Goal: Task Accomplishment & Management: Manage account settings

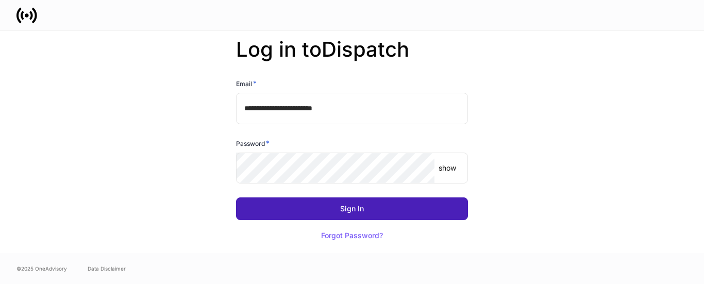
click at [329, 200] on button "Sign In" at bounding box center [352, 208] width 232 height 23
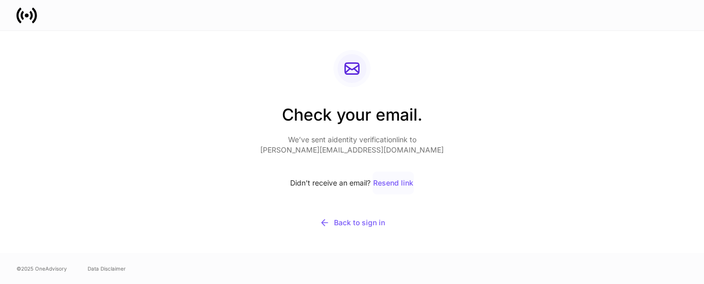
click at [381, 185] on div "Resend link" at bounding box center [393, 182] width 40 height 7
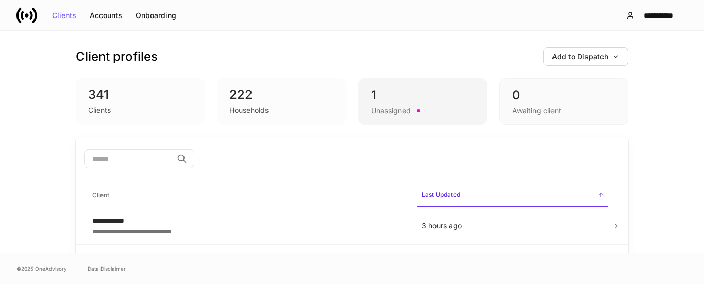
click at [376, 109] on div "Unassigned" at bounding box center [391, 111] width 40 height 10
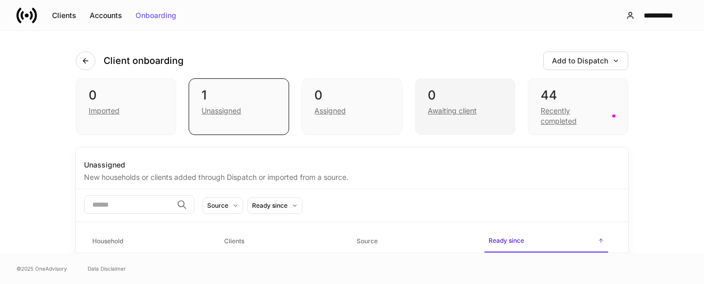
click at [464, 116] on div "0 Awaiting client" at bounding box center [465, 106] width 101 height 57
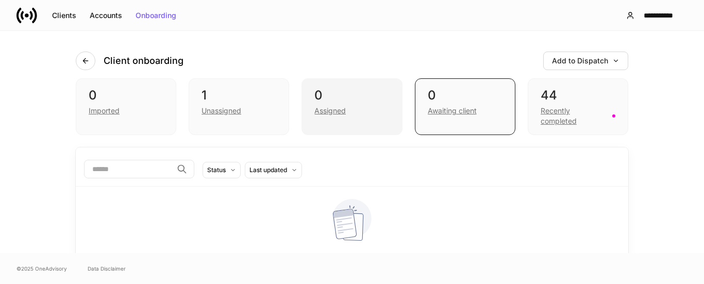
click at [357, 112] on div "Assigned" at bounding box center [352, 110] width 75 height 12
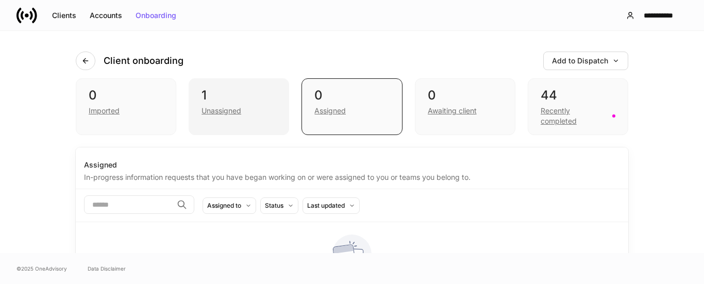
click at [254, 105] on div "Unassigned" at bounding box center [239, 110] width 75 height 12
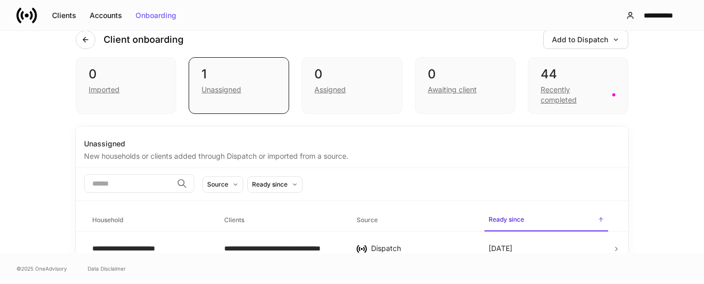
scroll to position [33, 0]
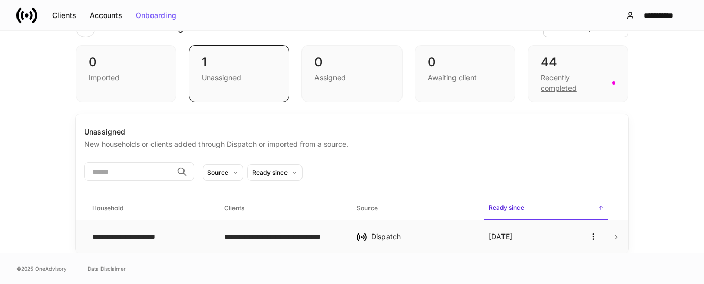
click at [433, 231] on td "Dispatch" at bounding box center [415, 237] width 132 height 34
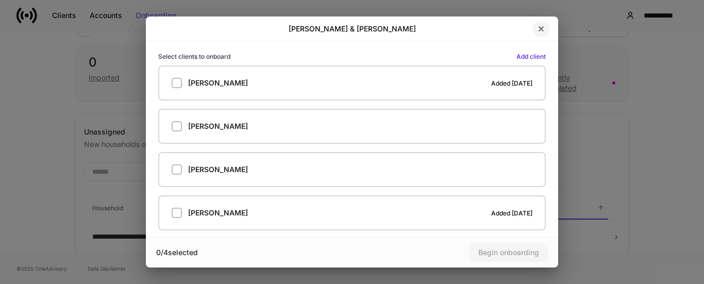
click at [543, 23] on button "button" at bounding box center [542, 29] width 18 height 17
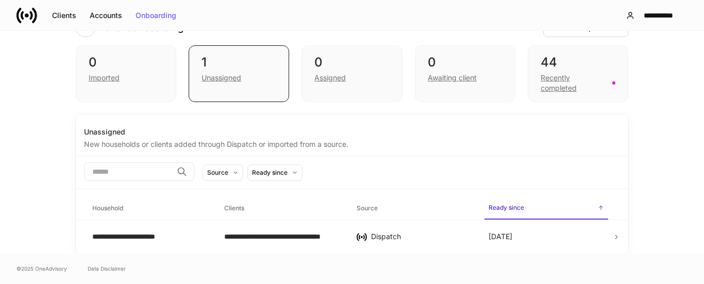
click at [45, 143] on div "**********" at bounding box center [352, 125] width 619 height 255
click at [106, 78] on div "Imported" at bounding box center [104, 78] width 31 height 10
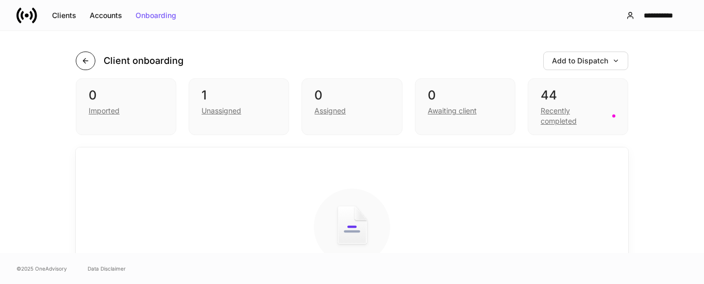
click at [89, 58] on button "button" at bounding box center [86, 61] width 20 height 19
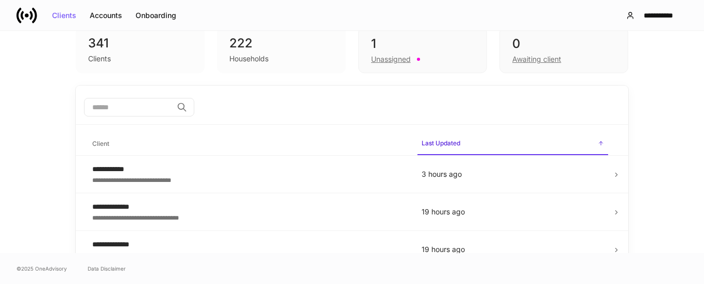
scroll to position [103, 0]
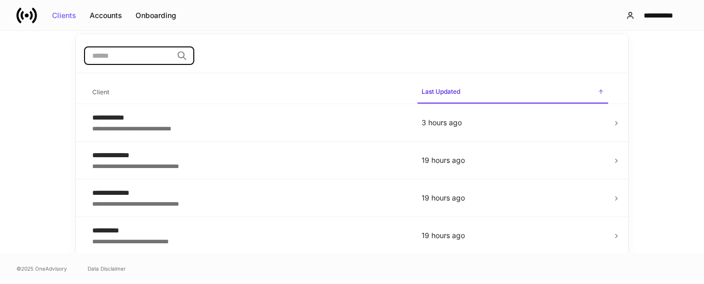
click at [128, 64] on input "search" at bounding box center [128, 55] width 89 height 19
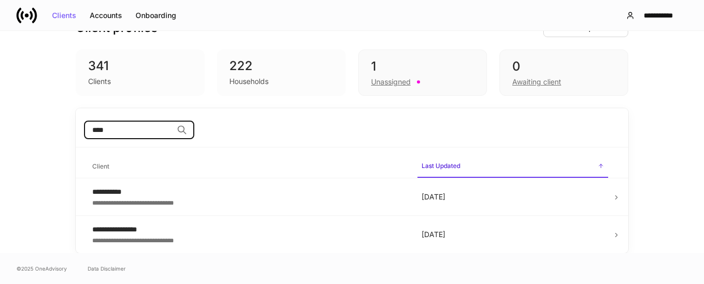
scroll to position [29, 0]
type input "*****"
click at [212, 225] on div "**********" at bounding box center [248, 229] width 313 height 10
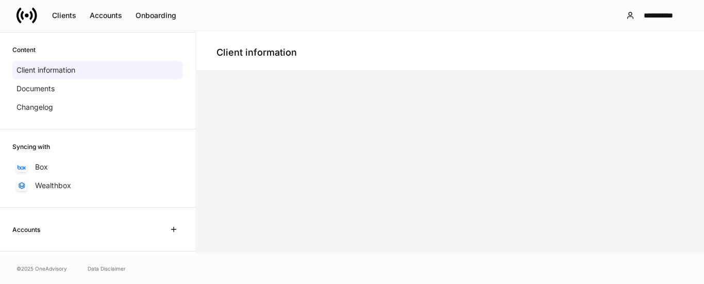
scroll to position [52, 0]
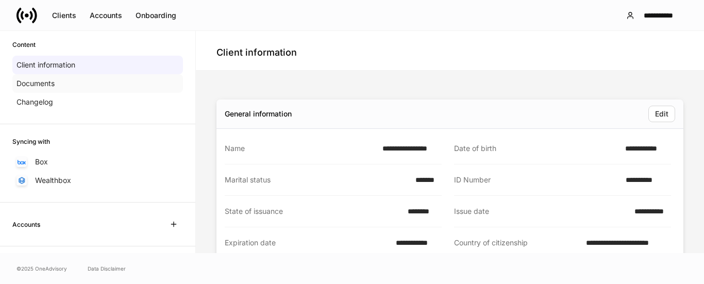
click at [51, 88] on p "Documents" at bounding box center [36, 83] width 38 height 10
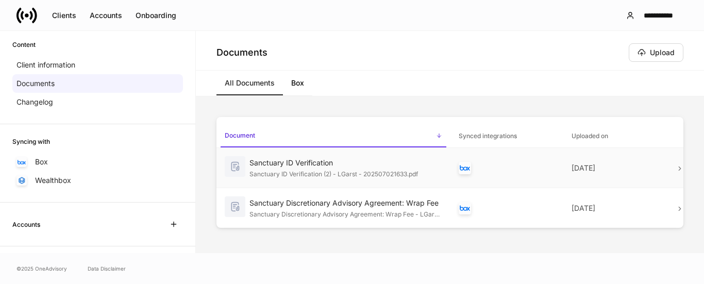
click at [399, 173] on div "Sanctuary ID Verification (2) - LGarst - 202507021633.pdf" at bounding box center [346, 173] width 193 height 10
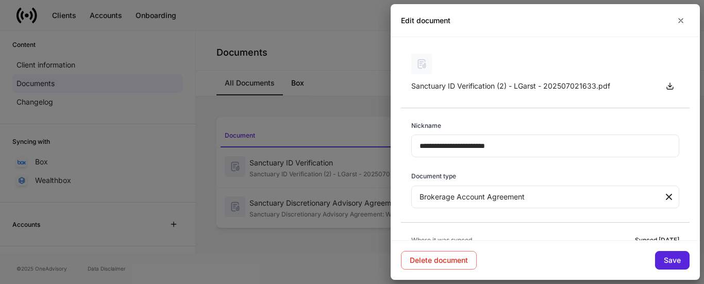
click at [687, 28] on div "Edit document" at bounding box center [545, 20] width 309 height 33
click at [666, 84] on icon "button" at bounding box center [670, 86] width 8 height 8
click at [680, 17] on icon "button" at bounding box center [681, 21] width 8 height 8
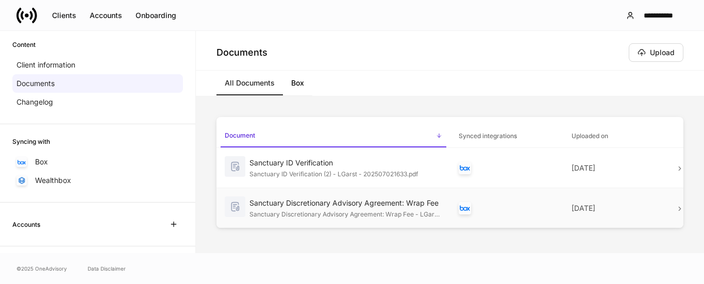
click at [378, 205] on div "Sanctuary Discretionary Advisory Agreement: Wrap Fee" at bounding box center [346, 203] width 193 height 10
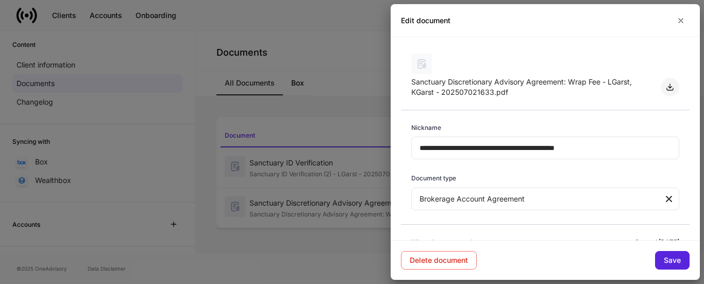
click at [666, 91] on icon "button" at bounding box center [670, 87] width 8 height 8
click at [685, 17] on icon "button" at bounding box center [681, 21] width 8 height 8
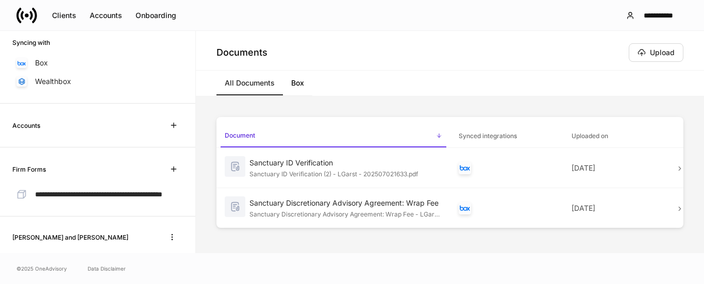
scroll to position [155, 0]
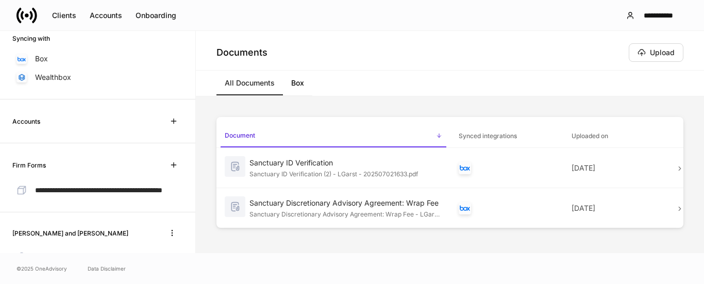
click at [88, 122] on div "Accounts" at bounding box center [97, 121] width 171 height 19
click at [109, 191] on span "**********" at bounding box center [98, 190] width 127 height 7
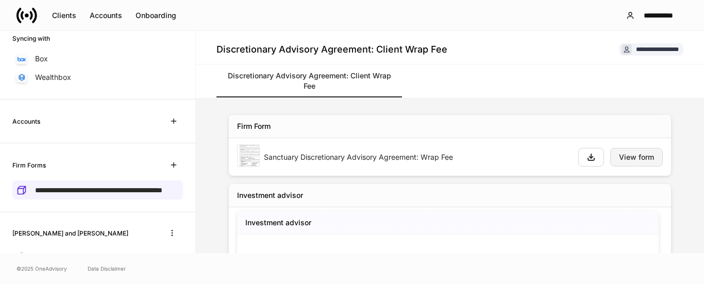
click at [623, 154] on div "View form" at bounding box center [636, 157] width 35 height 7
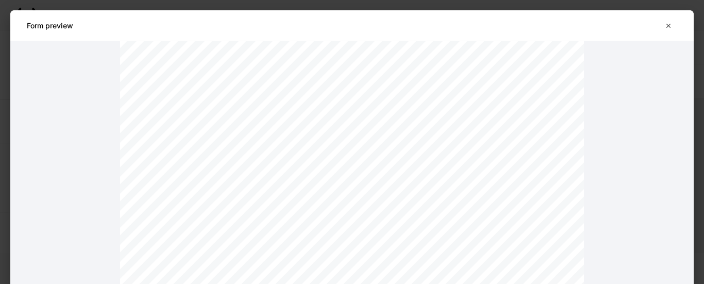
scroll to position [7846, 0]
click at [668, 27] on icon "button" at bounding box center [669, 26] width 8 height 8
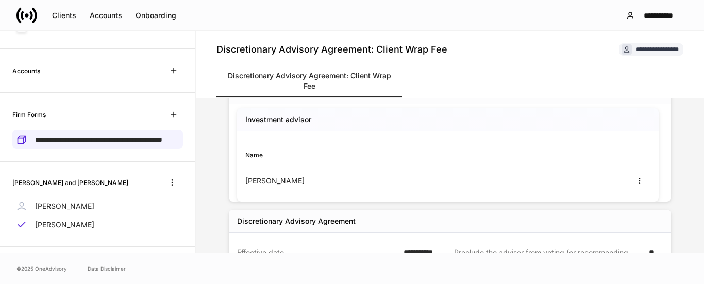
scroll to position [225, 0]
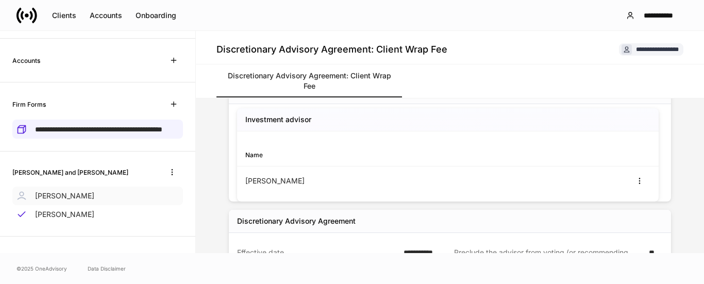
click at [98, 197] on div "[PERSON_NAME]" at bounding box center [97, 196] width 171 height 19
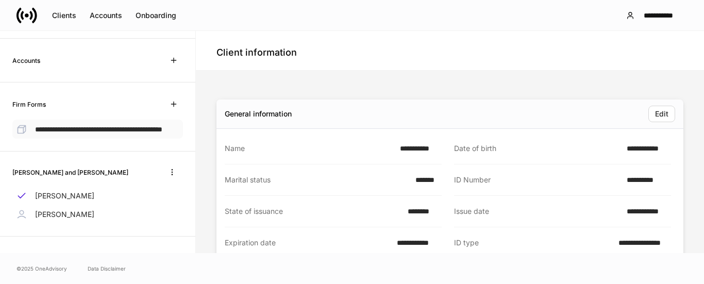
click at [51, 131] on span "**********" at bounding box center [98, 129] width 127 height 7
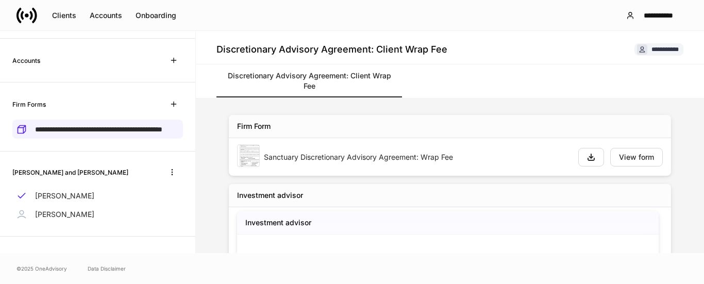
click at [357, 151] on div "Sanctuary Discretionary Advisory Agreement: Wrap Fee" at bounding box center [403, 156] width 333 height 25
click at [645, 155] on div "View form" at bounding box center [636, 157] width 35 height 7
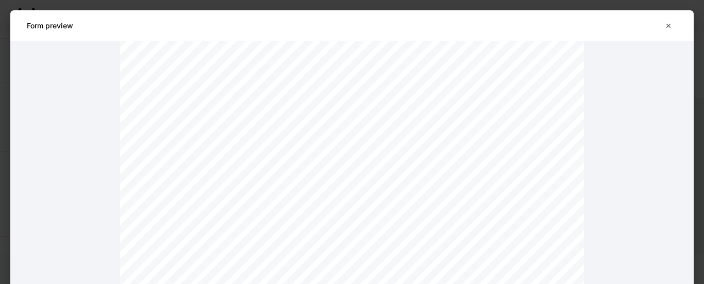
scroll to position [6072, 0]
click at [671, 24] on icon "button" at bounding box center [669, 26] width 8 height 8
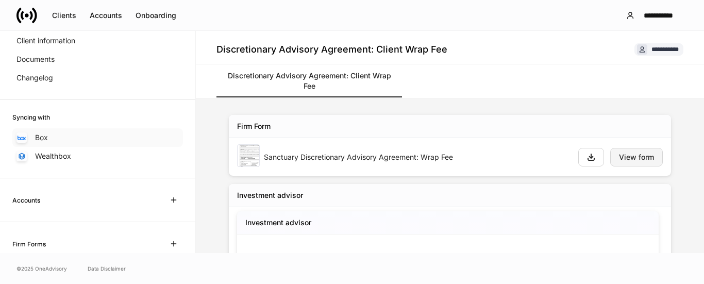
scroll to position [71, 0]
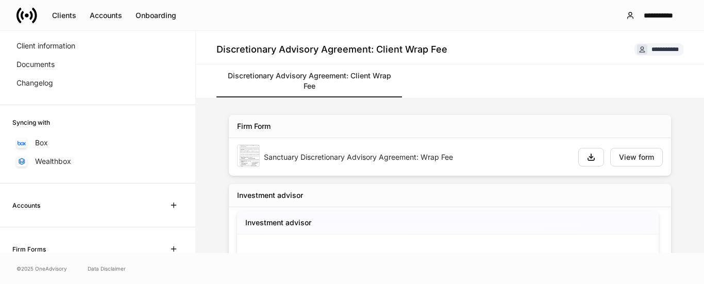
click at [91, 202] on div "Accounts" at bounding box center [97, 205] width 171 height 19
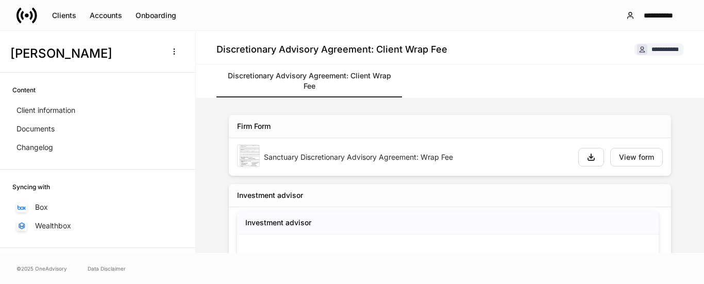
scroll to position [0, 0]
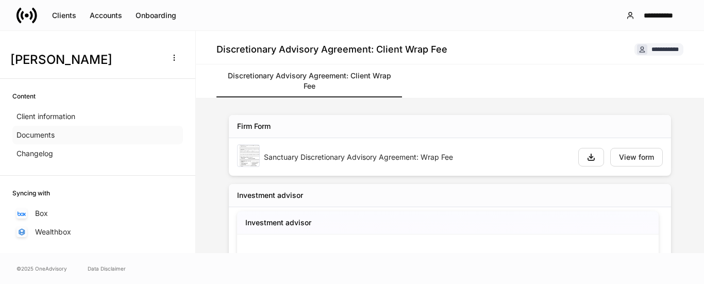
click at [47, 133] on p "Documents" at bounding box center [36, 135] width 38 height 10
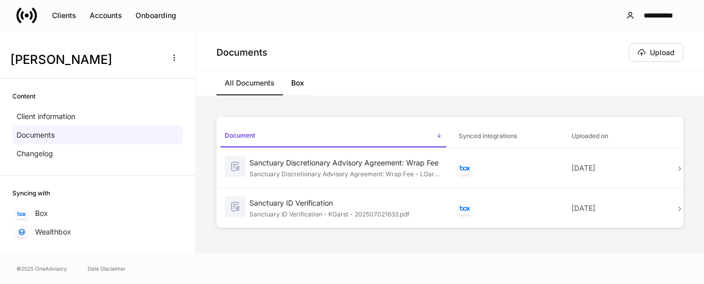
click at [292, 84] on link "Box" at bounding box center [297, 83] width 29 height 25
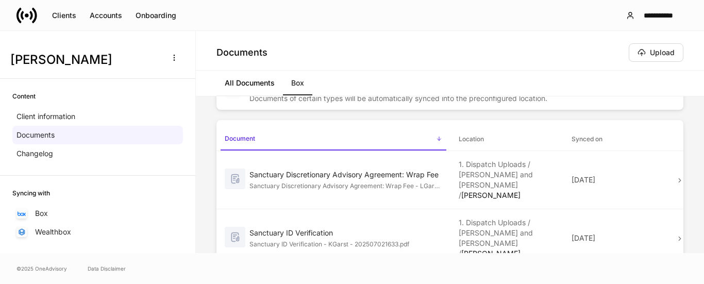
scroll to position [52, 0]
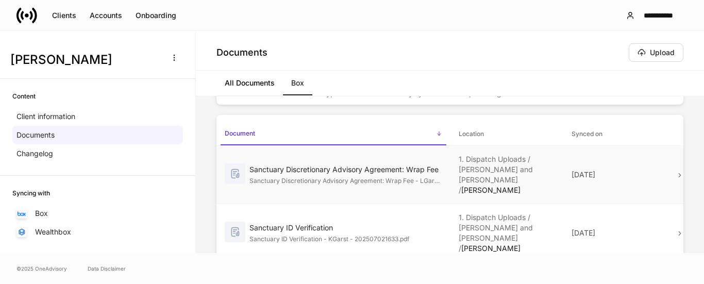
click at [677, 172] on icon at bounding box center [680, 175] width 7 height 7
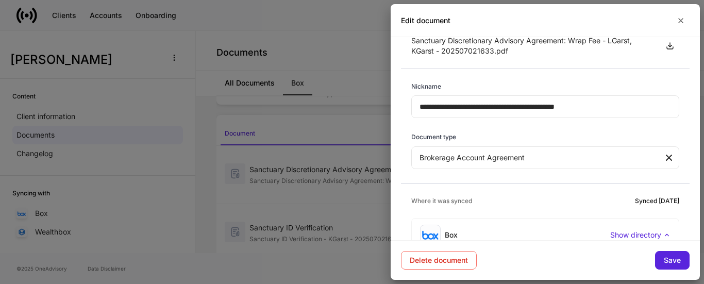
scroll to position [70, 0]
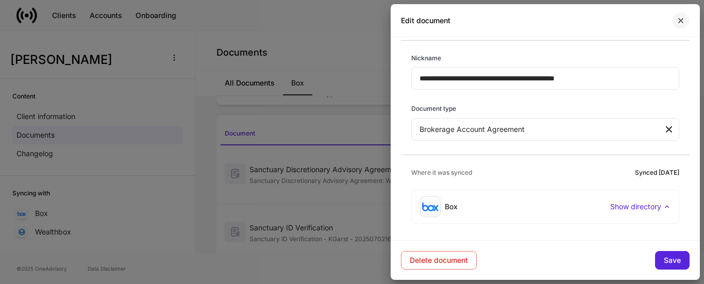
click at [682, 24] on button "button" at bounding box center [681, 20] width 18 height 17
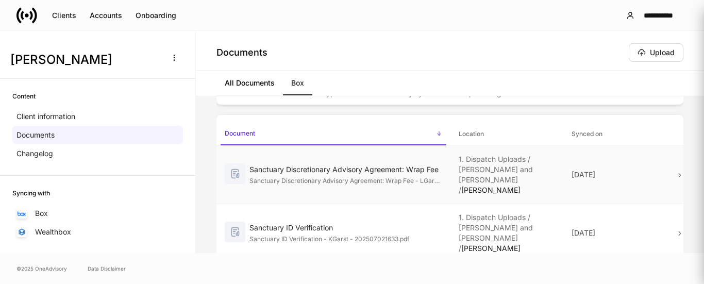
scroll to position [0, 0]
click at [375, 175] on div "Sanctuary Discretionary Advisory Agreement: Wrap Fee - LGarst, KGarst - 2025070…" at bounding box center [346, 180] width 193 height 10
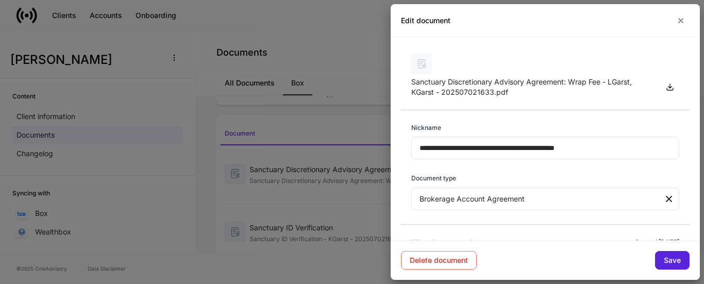
click at [424, 70] on img at bounding box center [421, 64] width 21 height 21
click at [663, 92] on button "button" at bounding box center [670, 87] width 19 height 19
click at [681, 22] on icon "button" at bounding box center [681, 21] width 8 height 8
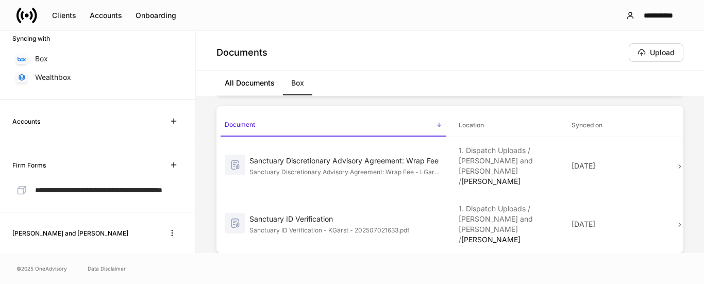
scroll to position [225, 0]
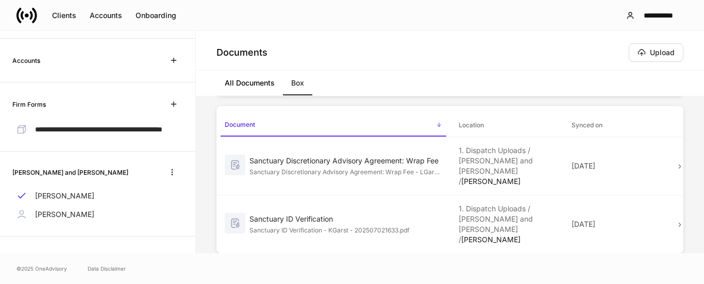
click at [338, 267] on div "© 2025 OneAdvisory Data Disclaimer" at bounding box center [352, 268] width 704 height 31
click at [393, 262] on div "© 2025 OneAdvisory Data Disclaimer" at bounding box center [352, 268] width 704 height 31
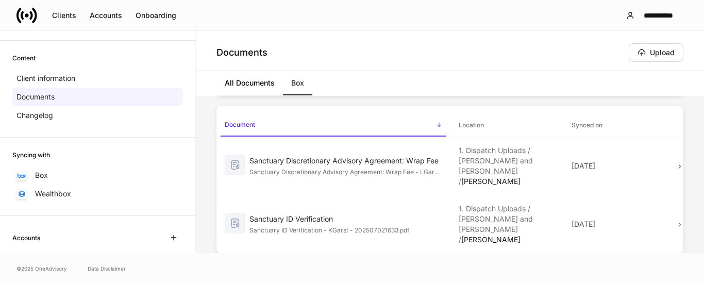
scroll to position [0, 0]
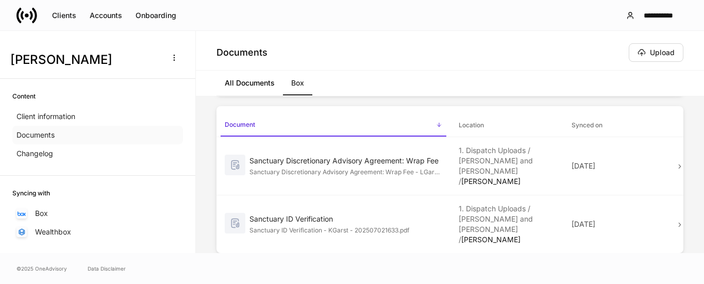
click at [75, 128] on div "Documents" at bounding box center [97, 135] width 171 height 19
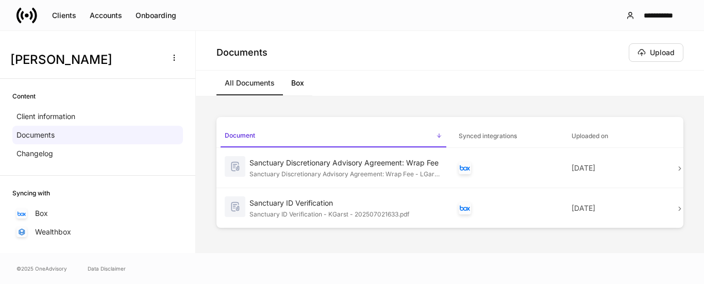
click at [425, 95] on div "All Documents Box" at bounding box center [450, 84] width 508 height 26
click at [403, 100] on div "Document sorted ascending Synced integrations Uploaded on Sanctuary Discretiona…" at bounding box center [450, 174] width 508 height 157
click at [382, 103] on div "Document sorted ascending Synced integrations Uploaded on Sanctuary Discretiona…" at bounding box center [450, 175] width 500 height 149
click at [278, 239] on div "Document sorted ascending Synced integrations Uploaded on Sanctuary Discretiona…" at bounding box center [450, 175] width 500 height 149
